Goal: Task Accomplishment & Management: Use online tool/utility

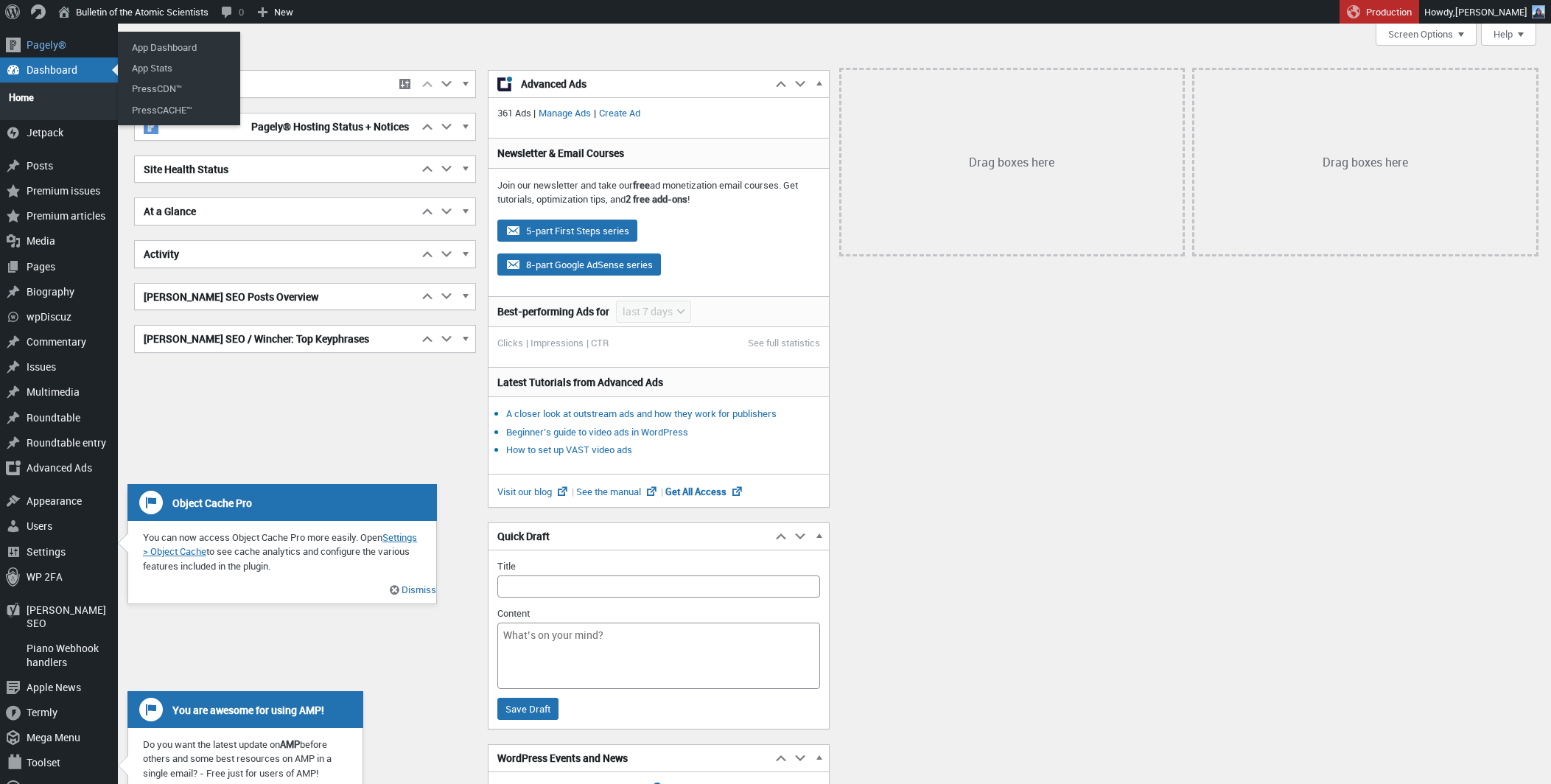
click at [29, 31] on div "Pagely® Pagely® App Dashboard App Stats PressCDN™ PressCACHE™ Dashboard Dashboa…" at bounding box center [59, 454] width 118 height 861
click at [40, 40] on div "Pagely®" at bounding box center [59, 45] width 118 height 25
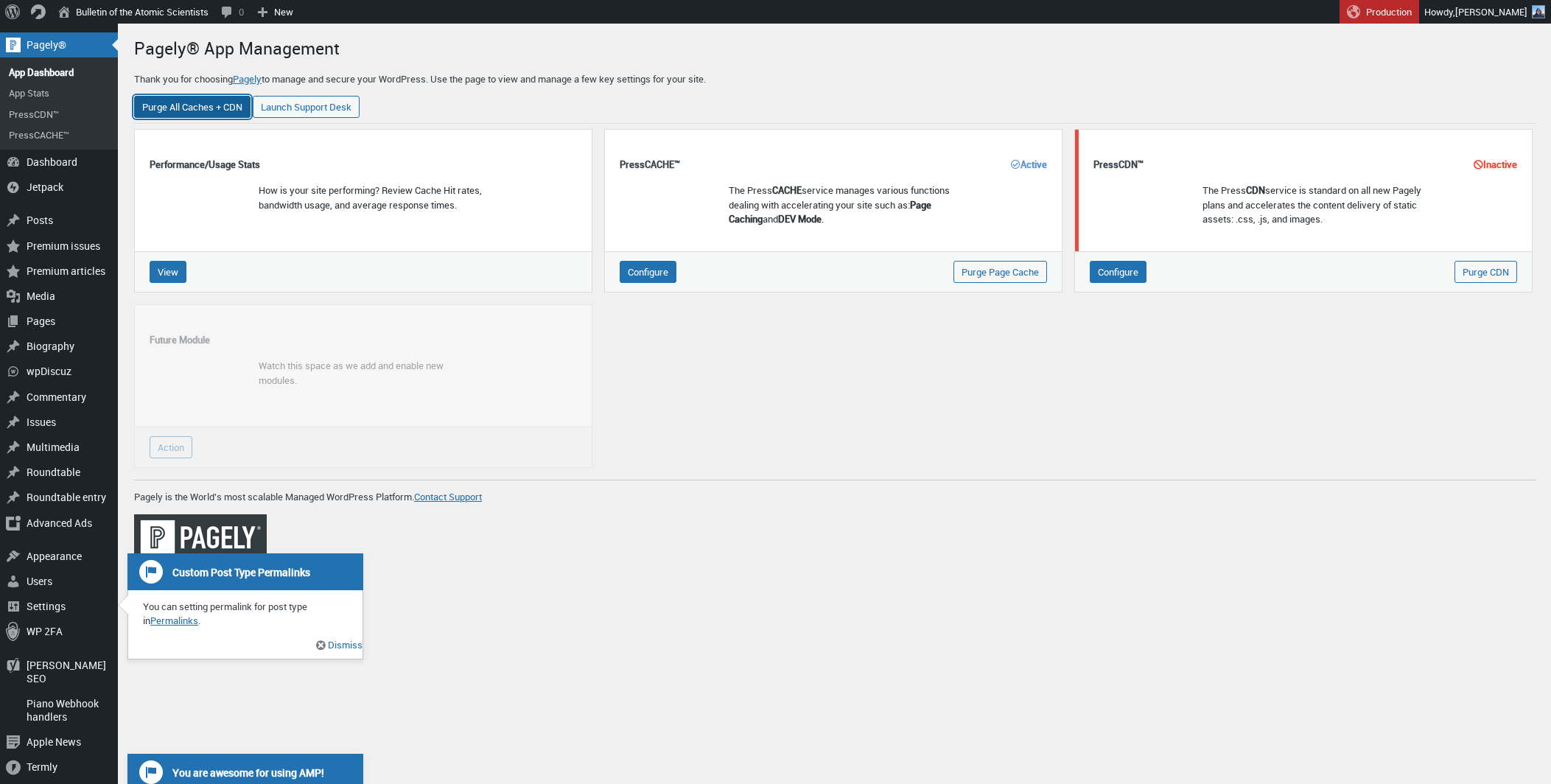
click at [220, 107] on input "Purge All Caches + CDN" at bounding box center [193, 106] width 116 height 22
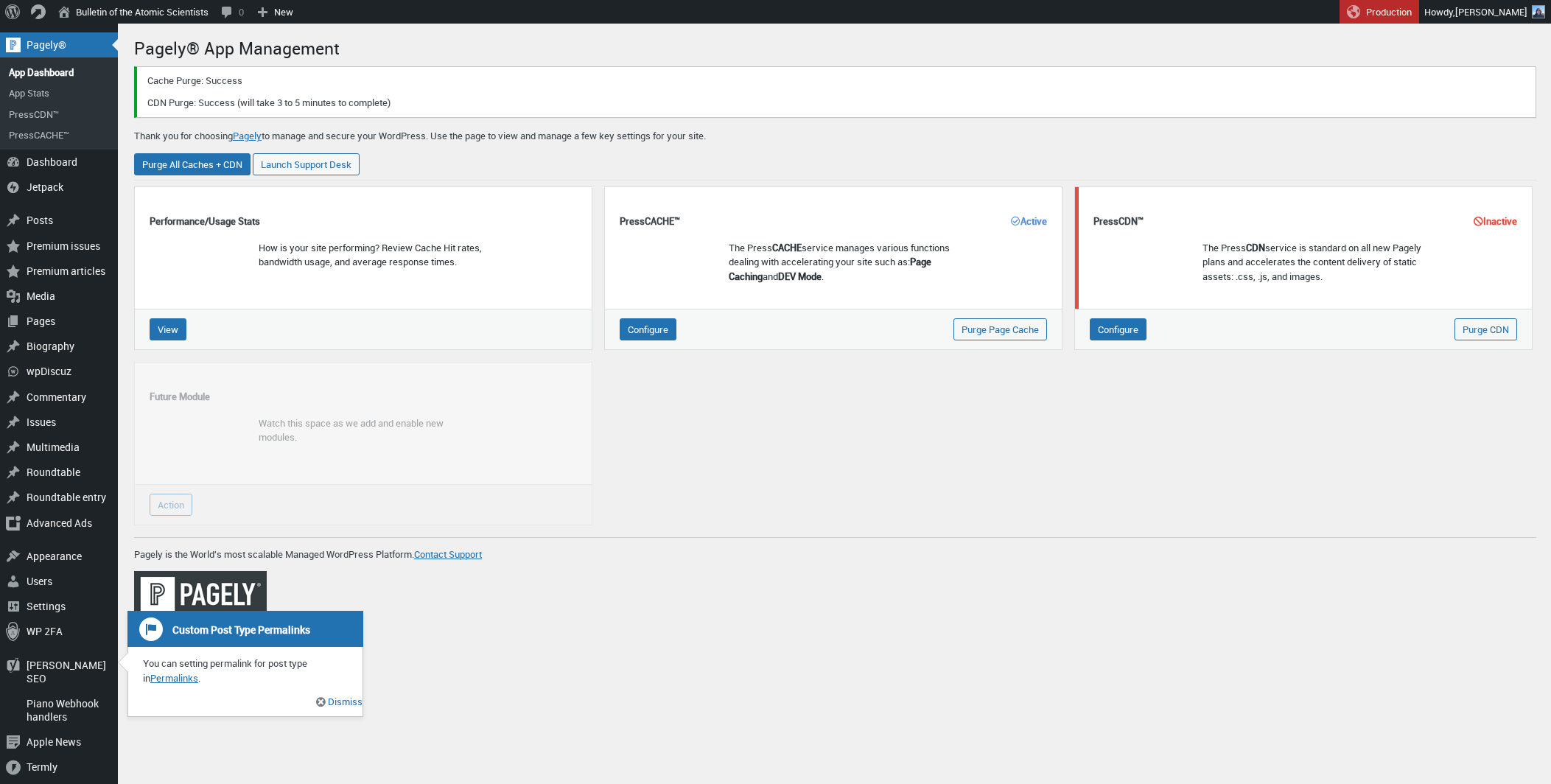
click at [657, 70] on div "Cache Purge: Success CDN Purge: Success (will take 3 to 5 minutes to complete)" at bounding box center [835, 91] width 1402 height 52
click at [903, 165] on form "Purge All Caches + CDN Launch Support Desk" at bounding box center [835, 163] width 1402 height 22
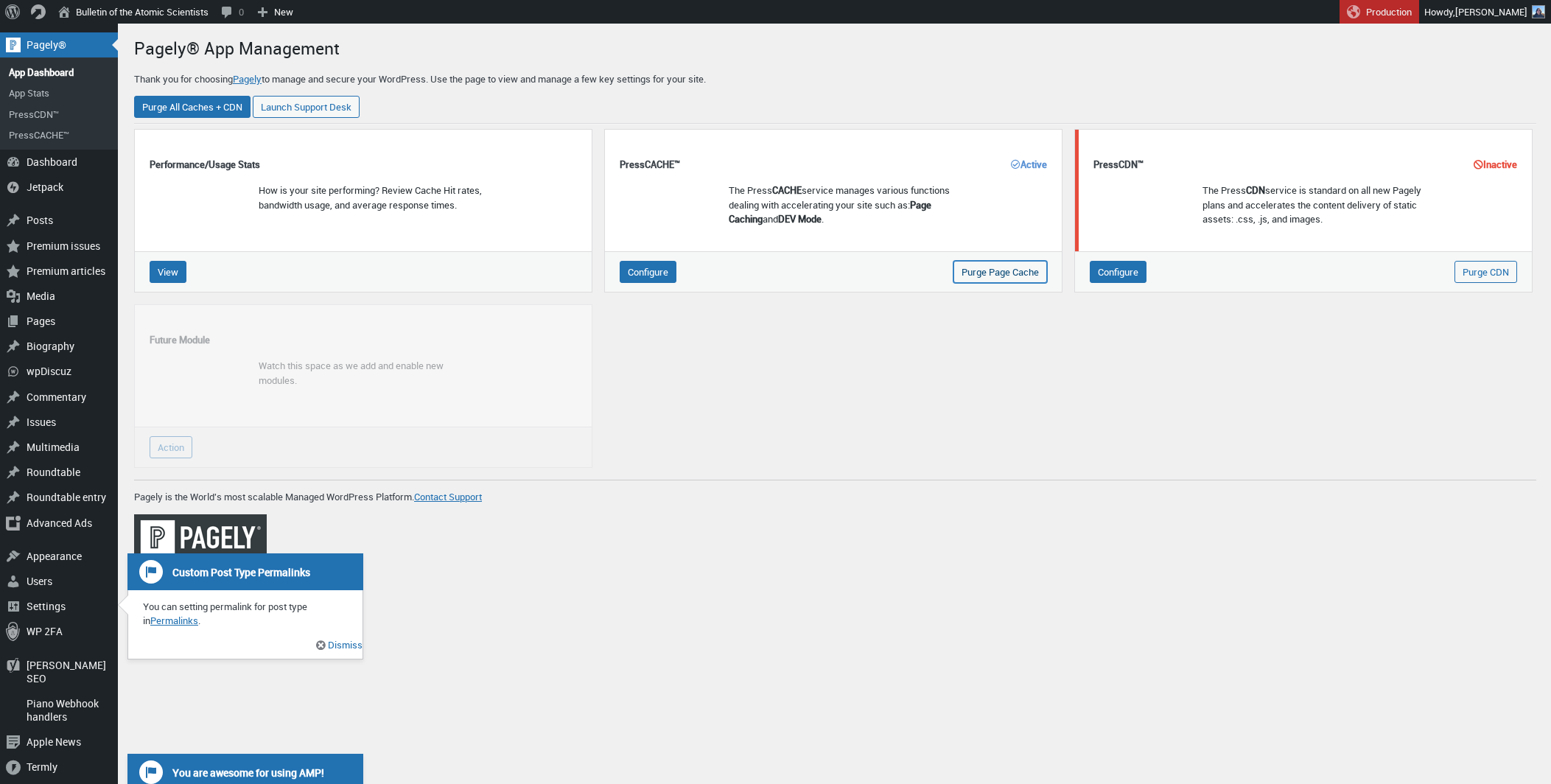
click at [977, 273] on input "Purge Page Cache" at bounding box center [1000, 272] width 93 height 22
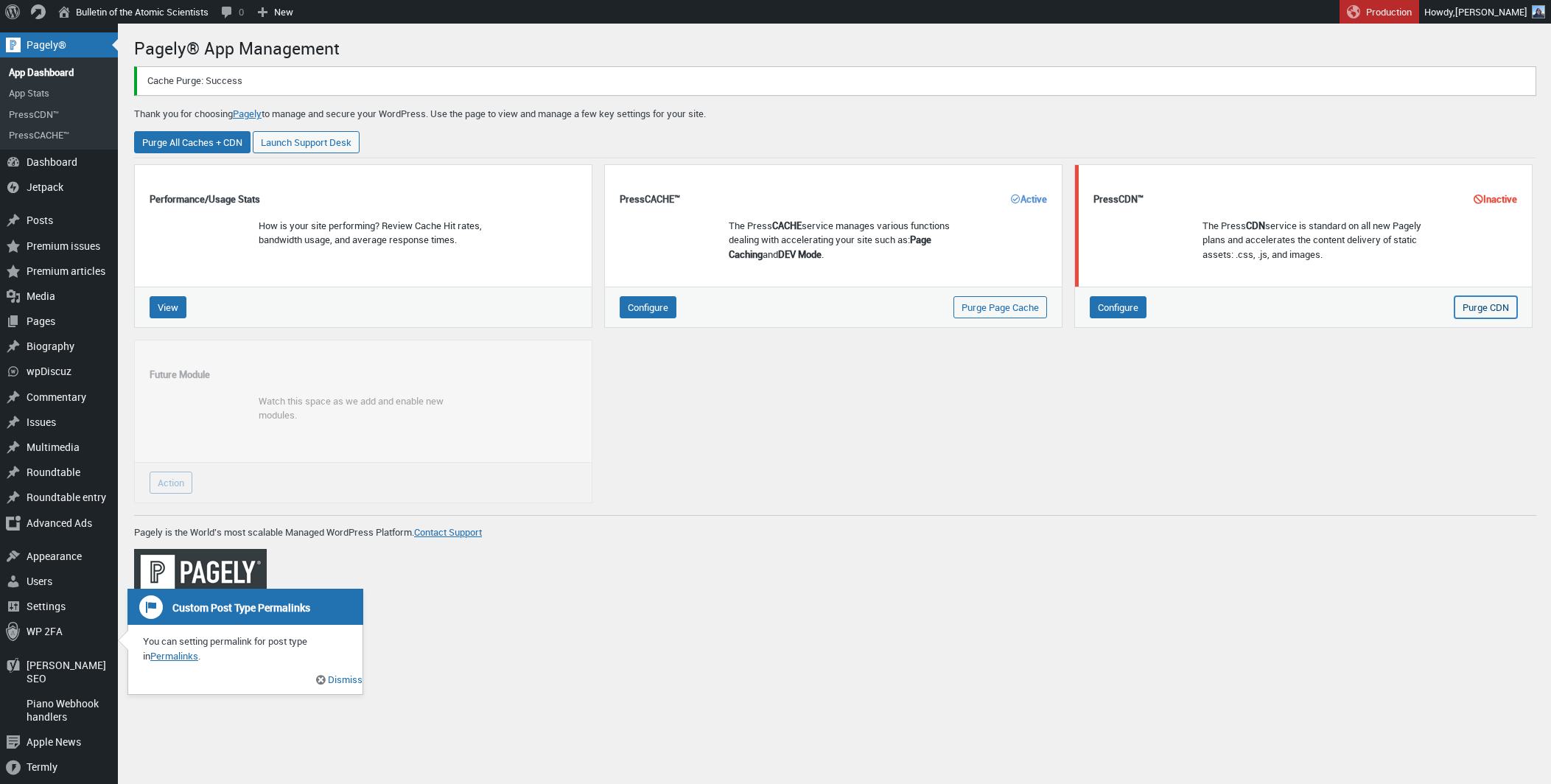
click at [1475, 314] on input "Purge CDN" at bounding box center [1485, 307] width 62 height 22
